Goal: Information Seeking & Learning: Learn about a topic

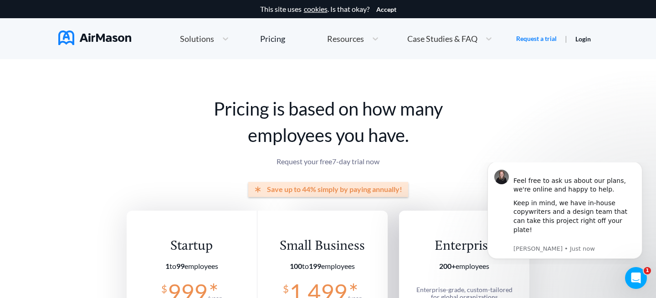
click at [207, 40] on span "Solutions" at bounding box center [197, 39] width 34 height 8
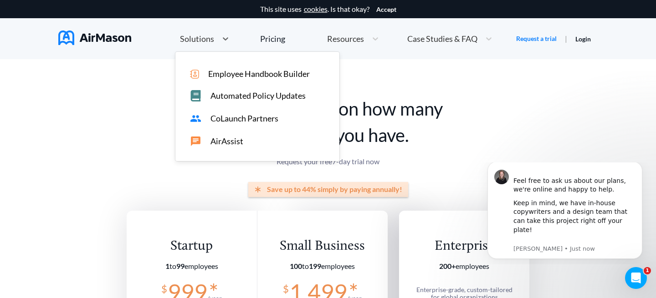
click at [207, 40] on span "Solutions" at bounding box center [197, 39] width 34 height 8
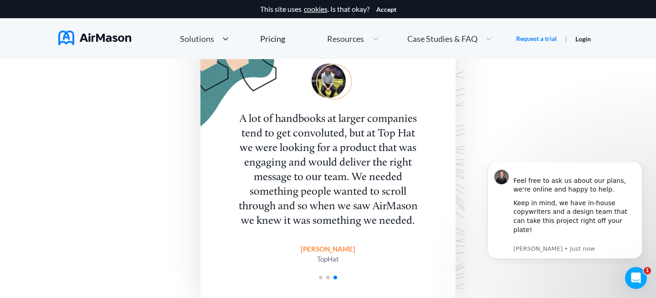
scroll to position [2014, 0]
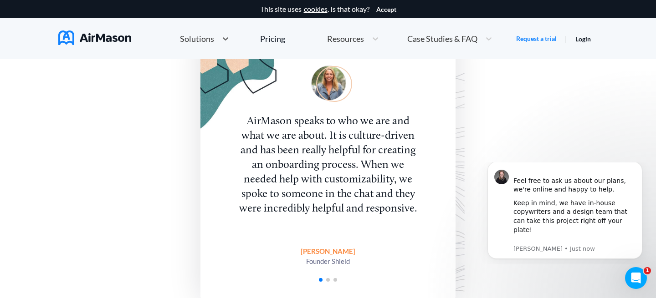
click at [210, 37] on span "Solutions" at bounding box center [197, 39] width 34 height 8
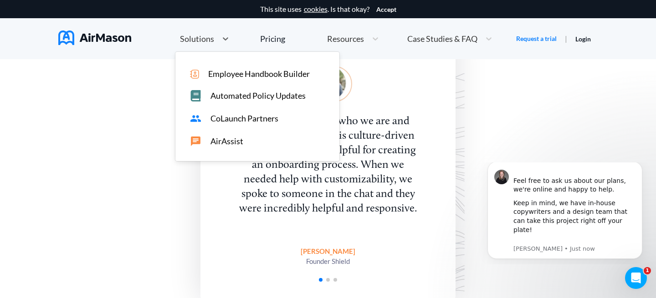
click at [224, 70] on span "Employee Handbook Builder" at bounding box center [259, 74] width 102 height 10
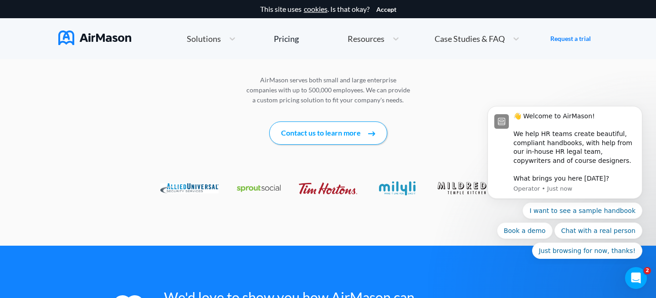
scroll to position [1352, 0]
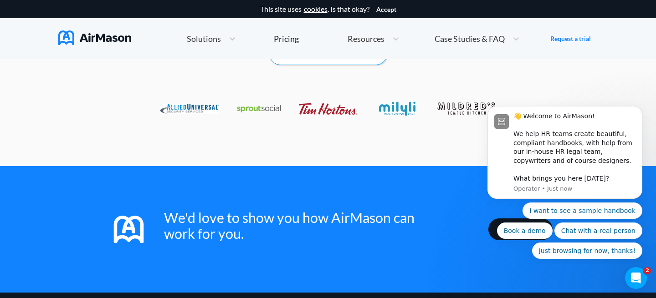
click at [496, 41] on span "Case Studies & FAQ" at bounding box center [470, 39] width 70 height 8
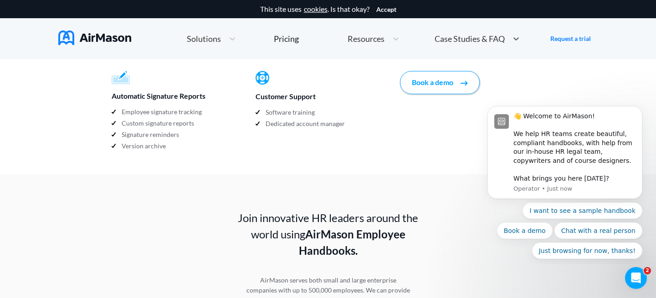
click at [483, 45] on div "Case Studies & FAQ" at bounding box center [477, 39] width 94 height 20
click at [483, 42] on span "Case Studies & FAQ" at bounding box center [470, 39] width 70 height 8
click at [469, 78] on span "MT+Co." at bounding box center [480, 74] width 29 height 10
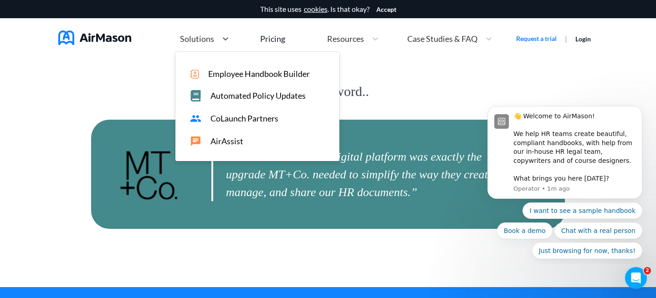
scroll to position [1930, 0]
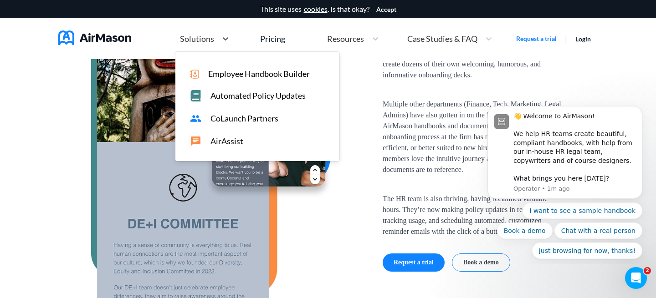
click at [201, 40] on span "Solutions" at bounding box center [197, 39] width 34 height 8
click at [227, 92] on span "Automated Policy Updates" at bounding box center [257, 96] width 95 height 10
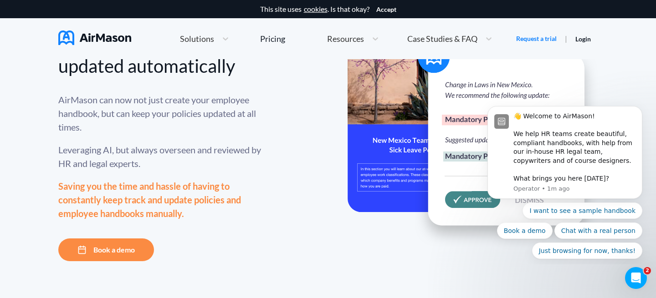
scroll to position [113, 0]
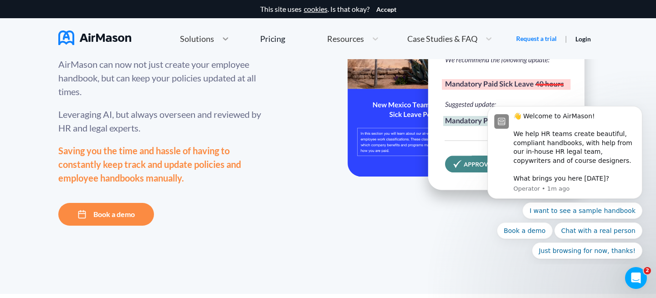
click at [228, 41] on icon at bounding box center [225, 38] width 9 height 9
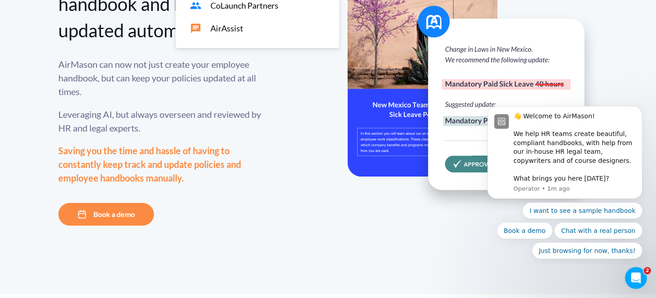
scroll to position [0, 0]
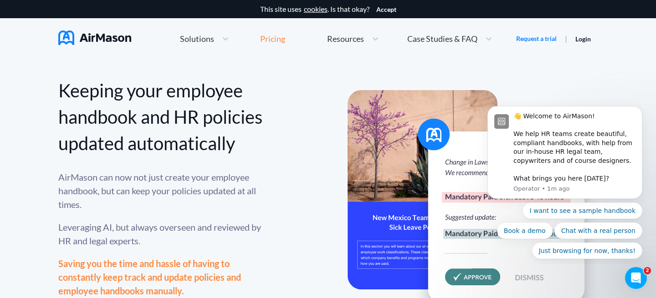
click at [269, 35] on div "Pricing" at bounding box center [272, 39] width 25 height 8
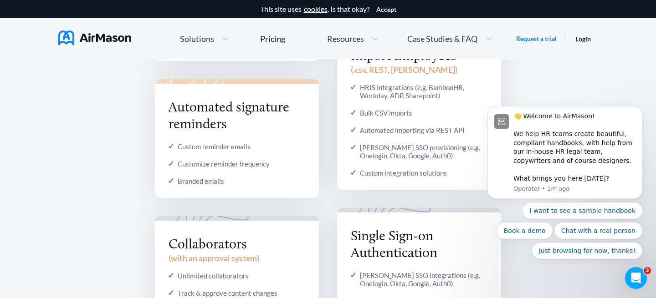
scroll to position [1185, 0]
